Goal: Information Seeking & Learning: Learn about a topic

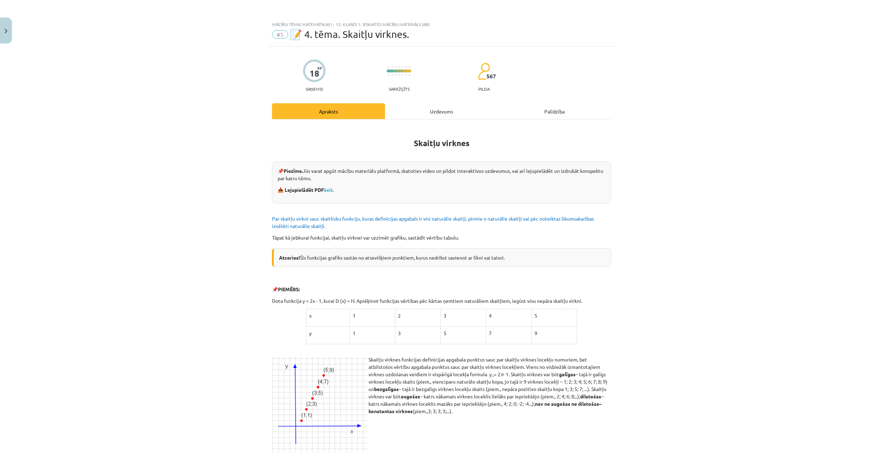
scroll to position [544, 0]
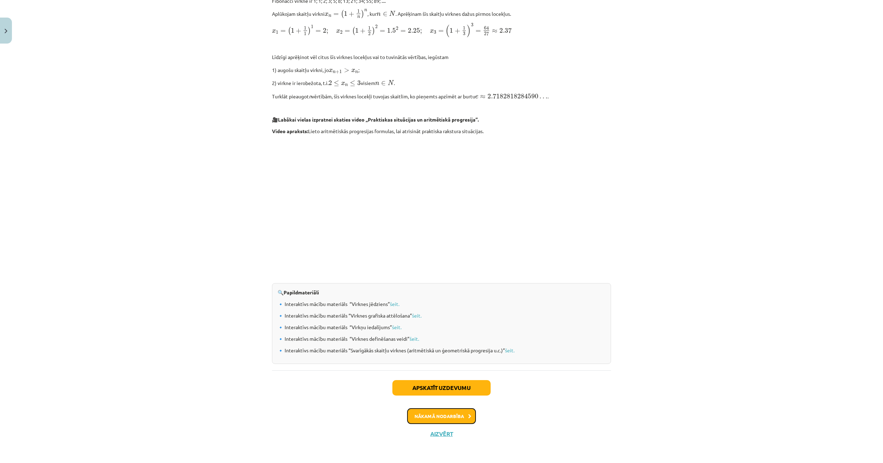
click at [442, 410] on button "Nākamā nodarbība" at bounding box center [441, 416] width 69 height 16
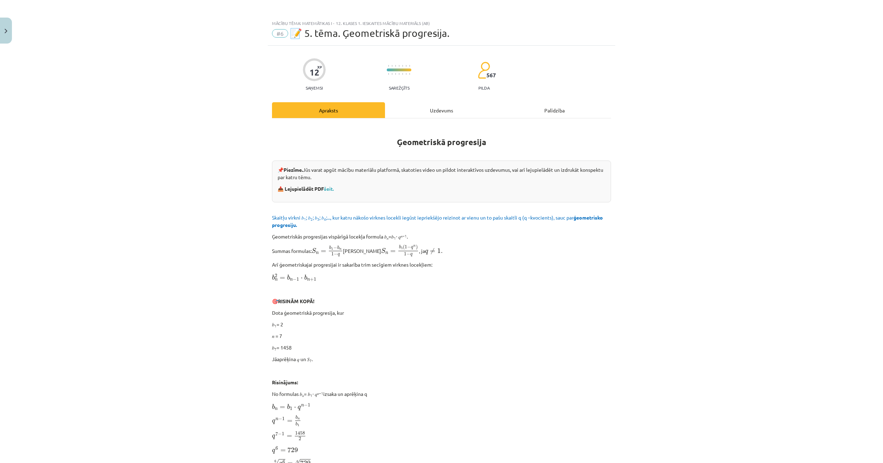
scroll to position [0, 0]
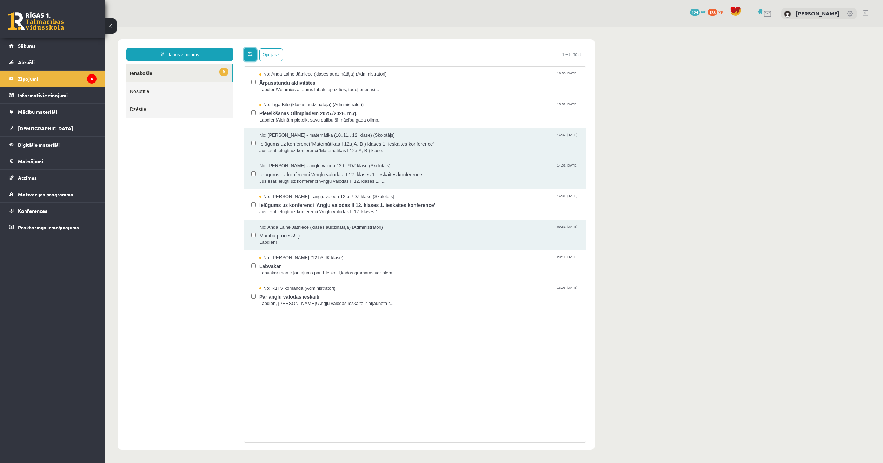
click at [247, 58] on link at bounding box center [250, 54] width 13 height 13
click at [37, 142] on span "Digitālie materiāli" at bounding box center [39, 144] width 42 height 6
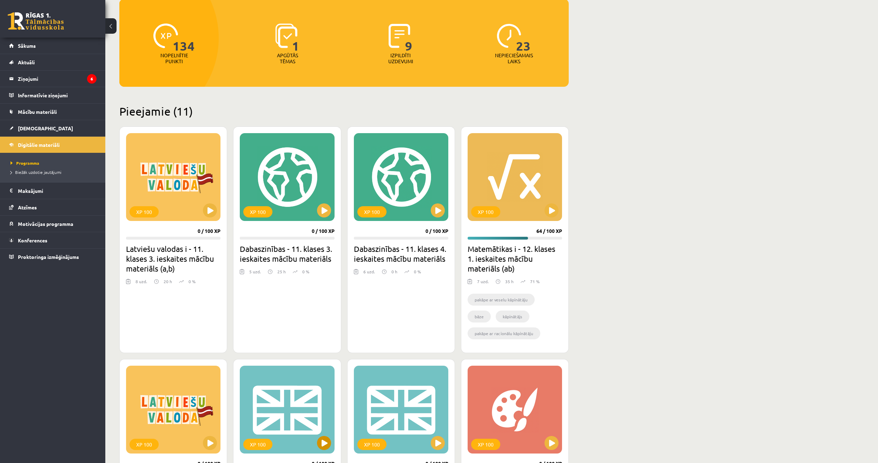
scroll to position [70, 0]
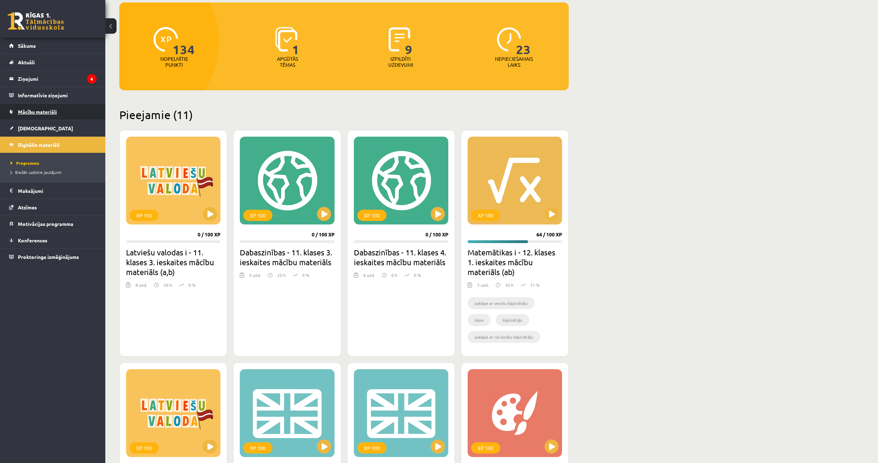
click at [38, 117] on link "Mācību materiāli" at bounding box center [52, 112] width 87 height 16
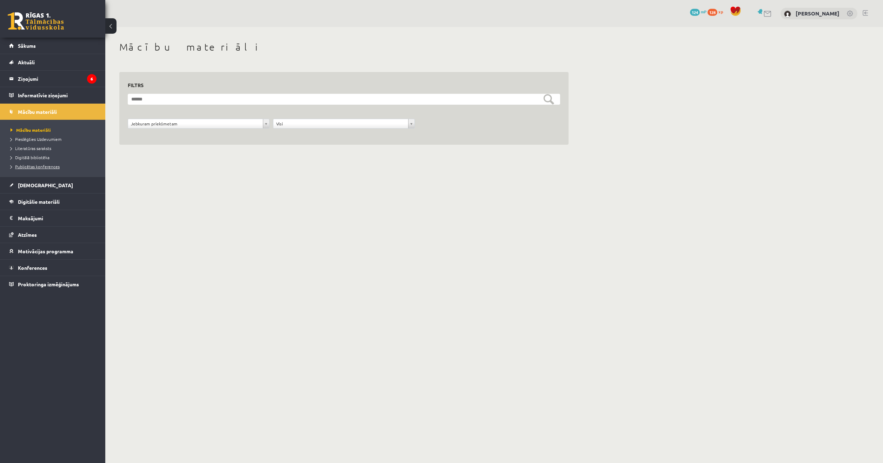
click at [51, 165] on span "Publicētas konferences" at bounding box center [35, 167] width 49 height 6
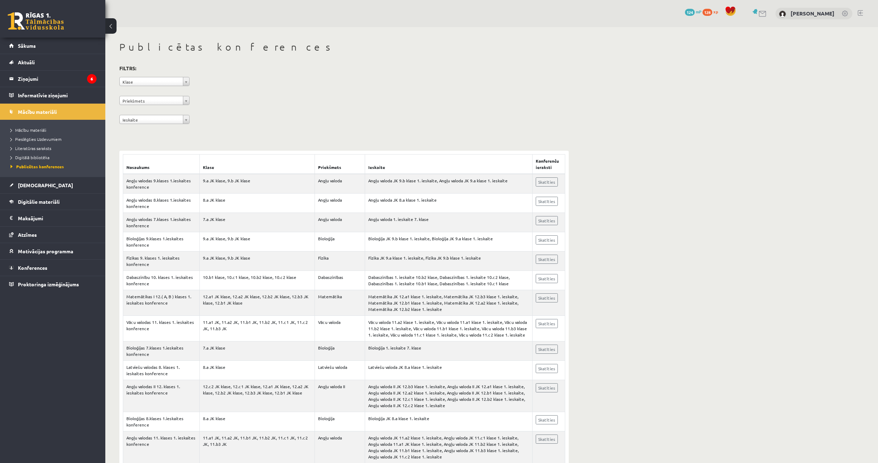
click at [155, 75] on div "**********" at bounding box center [343, 96] width 449 height 64
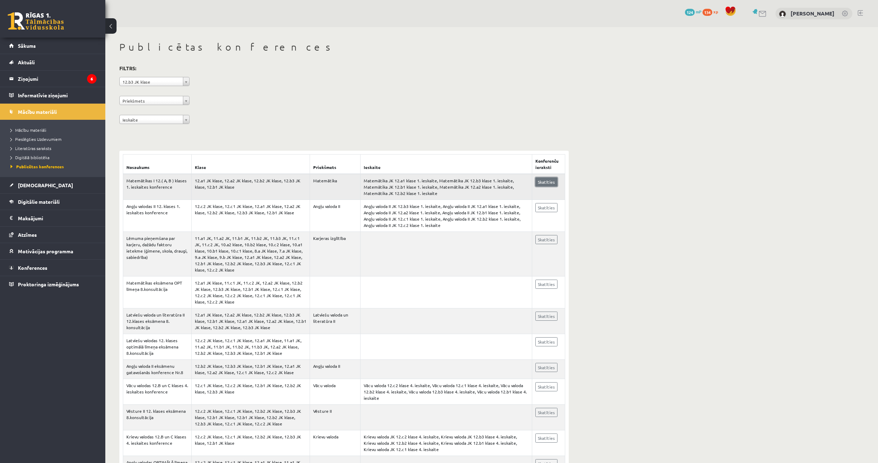
click at [542, 182] on link "Skatīties" at bounding box center [546, 181] width 22 height 9
